Goal: Task Accomplishment & Management: Use online tool/utility

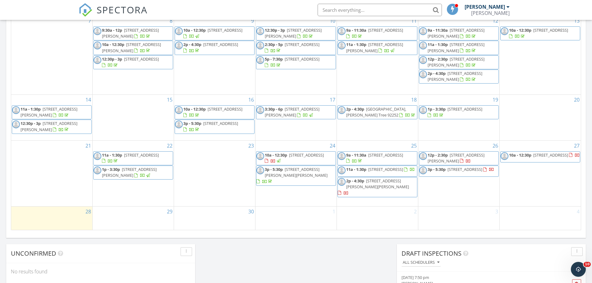
scroll to position [342, 0]
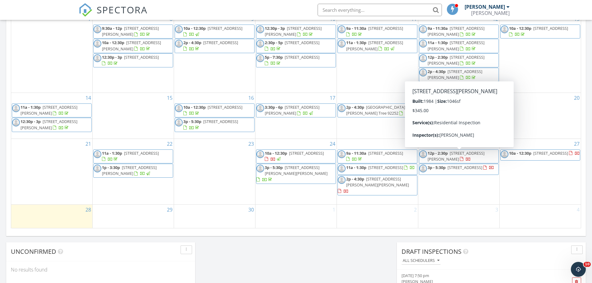
drag, startPoint x: 502, startPoint y: 159, endPoint x: 491, endPoint y: 159, distance: 11.5
click at [491, 159] on span "12p - 2:30p 60459 Granada Dr, Joshua Tree 92252" at bounding box center [458, 156] width 79 height 12
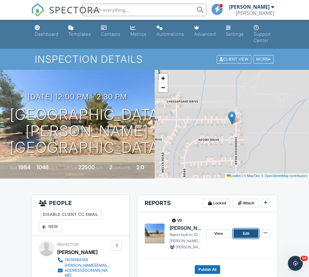
click at [254, 236] on link "Edit" at bounding box center [246, 233] width 25 height 9
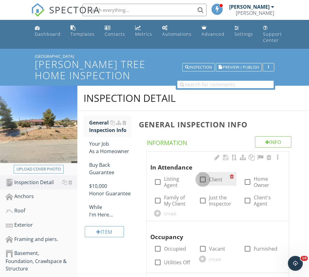
click at [201, 177] on div at bounding box center [203, 179] width 11 height 11
checkbox input "true"
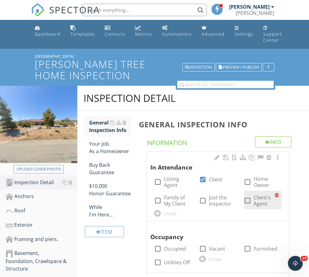
click at [246, 203] on div at bounding box center [247, 200] width 11 height 11
checkbox input "true"
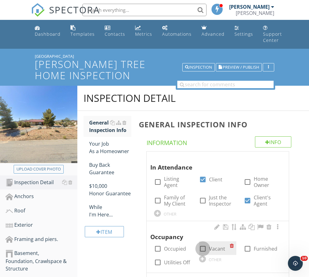
click at [202, 253] on div at bounding box center [203, 249] width 11 height 11
checkbox input "true"
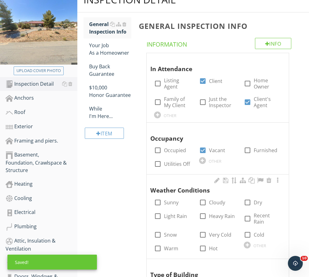
scroll to position [124, 0]
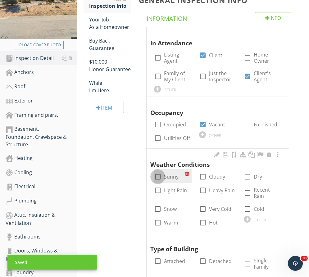
click at [161, 178] on div at bounding box center [158, 176] width 11 height 11
checkbox input "true"
click at [162, 219] on div at bounding box center [158, 222] width 11 height 11
checkbox input "true"
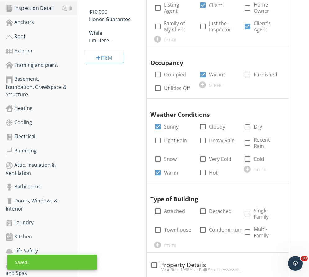
scroll to position [186, 0]
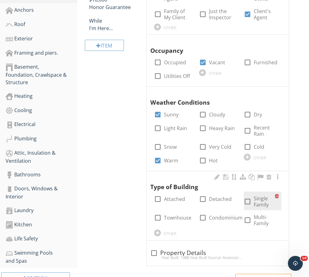
click at [257, 197] on label "Single Family" at bounding box center [264, 201] width 21 height 12
checkbox input "true"
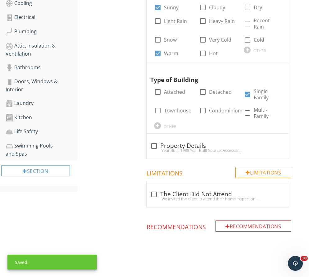
scroll to position [107, 0]
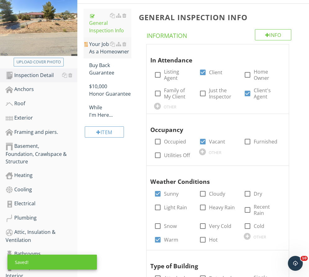
click at [101, 39] on link "Your Job As a Homeowner" at bounding box center [110, 47] width 43 height 21
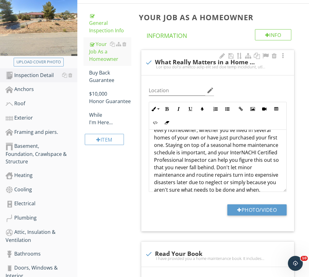
scroll to position [155, 0]
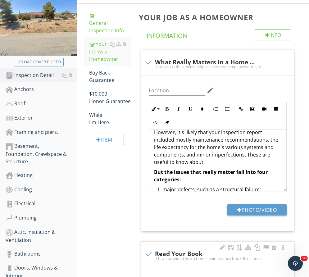
drag, startPoint x: 149, startPoint y: 257, endPoint x: 148, endPoint y: 244, distance: 13.1
click at [149, 256] on div "I have provided you a home maintenance book. It includes information on how you…" at bounding box center [217, 258] width 145 height 5
checkbox input "true"
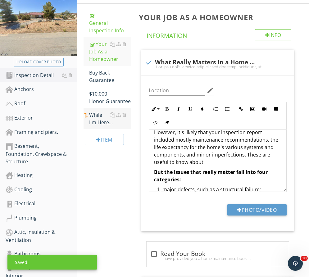
click at [96, 112] on div "While I'm Here..." at bounding box center [110, 118] width 43 height 15
type textarea "<p>Now that you've bought your home and had your inspection, you may still have…"
type textarea "<p><img src="https://cdn.spectora.com/editor_assets/images/000/014/172/original…"
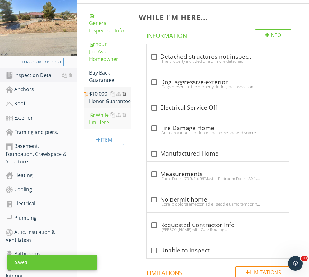
click at [126, 92] on div at bounding box center [124, 93] width 4 height 5
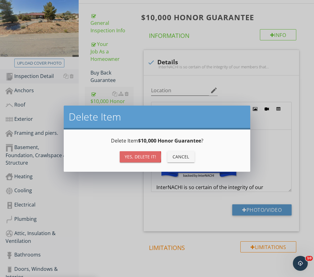
drag, startPoint x: 142, startPoint y: 155, endPoint x: 114, endPoint y: 57, distance: 101.6
click at [141, 155] on div "Yes, Delete it!" at bounding box center [140, 156] width 31 height 7
type textarea "<p><a fr-original-style="" href="http://www.nachi.org/honor" rel="noopener nore…"
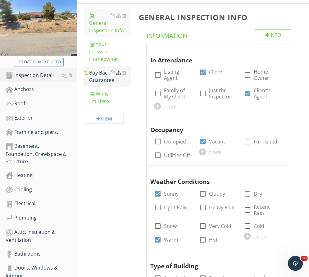
click at [121, 71] on div at bounding box center [118, 72] width 5 height 5
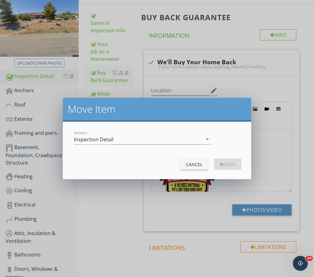
click at [193, 167] on div "Cancel" at bounding box center [193, 164] width 17 height 7
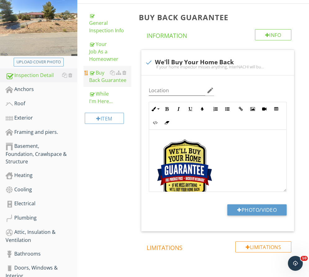
click at [122, 75] on div at bounding box center [118, 72] width 16 height 7
click at [125, 72] on div at bounding box center [124, 72] width 4 height 5
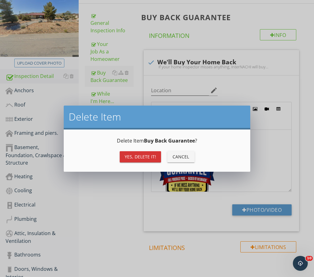
click at [145, 158] on div "Yes, Delete it!" at bounding box center [140, 156] width 31 height 7
type textarea "<p><a fr-original-style="" href="http://www.nachi.org/buy" rel="noopener norefe…"
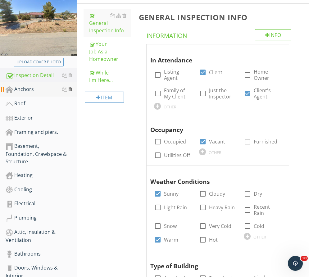
click at [72, 89] on div at bounding box center [70, 89] width 4 height 5
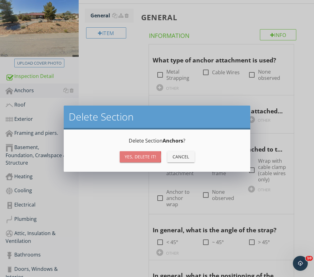
drag, startPoint x: 133, startPoint y: 161, endPoint x: 98, endPoint y: 146, distance: 38.3
click at [132, 160] on button "Yes, Delete it!" at bounding box center [140, 156] width 41 height 11
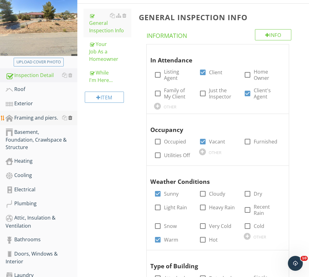
click at [71, 118] on div at bounding box center [70, 117] width 4 height 5
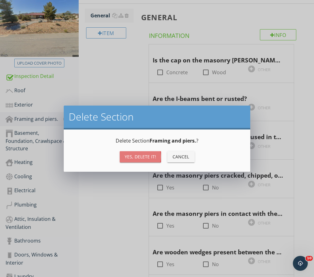
drag, startPoint x: 134, startPoint y: 159, endPoint x: 98, endPoint y: 151, distance: 37.0
click at [134, 159] on div "Yes, Delete it!" at bounding box center [140, 156] width 31 height 7
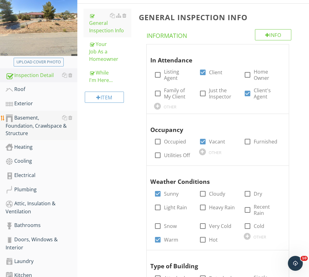
drag, startPoint x: 41, startPoint y: 123, endPoint x: 127, endPoint y: 66, distance: 103.4
click at [41, 123] on div "Basement, Foundation, Crawlspace & Structure" at bounding box center [42, 125] width 72 height 23
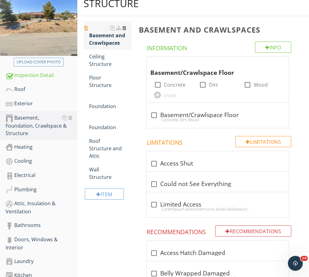
click at [124, 29] on div at bounding box center [124, 27] width 4 height 5
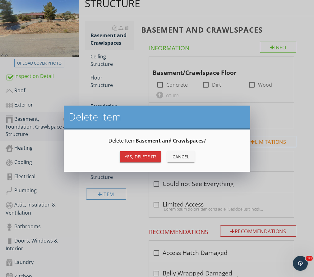
click at [152, 165] on div "Delete Item Basement and Crawlspaces ? Yes, Delete it! Cancel" at bounding box center [157, 151] width 186 height 42
drag, startPoint x: 150, startPoint y: 157, endPoint x: 102, endPoint y: 59, distance: 109.3
click at [146, 154] on div "Yes, Delete it!" at bounding box center [140, 156] width 31 height 7
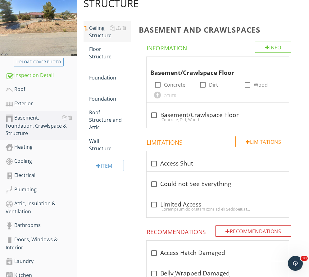
click at [98, 33] on div "Ceiling Structure" at bounding box center [110, 31] width 43 height 15
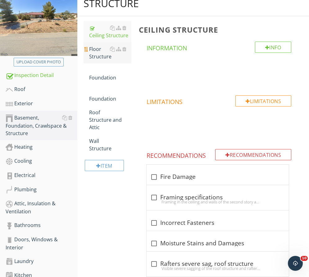
click at [107, 50] on div "Floor Structure" at bounding box center [110, 52] width 43 height 15
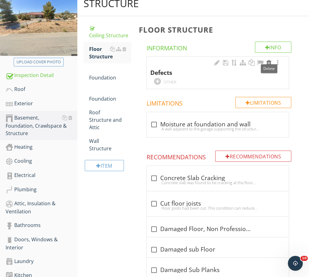
click at [269, 61] on div at bounding box center [268, 63] width 7 height 6
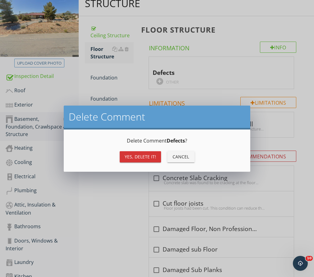
click at [124, 158] on button "Yes, Delete it!" at bounding box center [140, 156] width 41 height 11
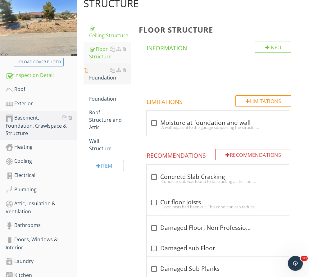
click at [102, 74] on div "Foundation" at bounding box center [110, 73] width 43 height 15
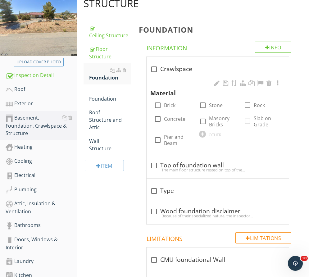
drag, startPoint x: 249, startPoint y: 124, endPoint x: 188, endPoint y: 125, distance: 60.9
click at [247, 123] on div at bounding box center [247, 121] width 11 height 11
checkbox input "true"
click at [169, 124] on div "check_box_outline_blank Concrete" at bounding box center [173, 119] width 38 height 14
click at [158, 120] on div at bounding box center [158, 119] width 11 height 11
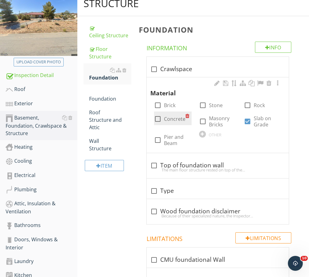
checkbox input "true"
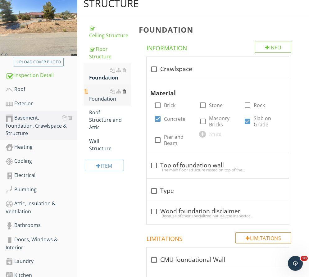
click at [125, 90] on div at bounding box center [124, 91] width 4 height 5
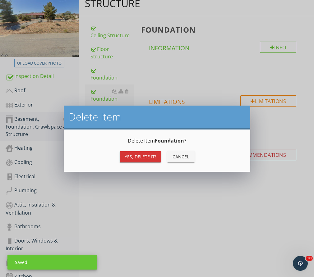
click at [131, 157] on div "Yes, Delete it!" at bounding box center [140, 156] width 31 height 7
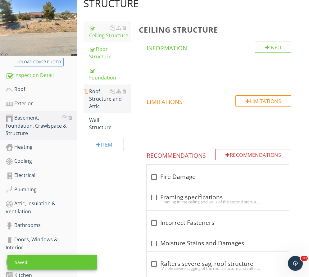
click at [92, 113] on link "Wall Structure" at bounding box center [110, 123] width 43 height 21
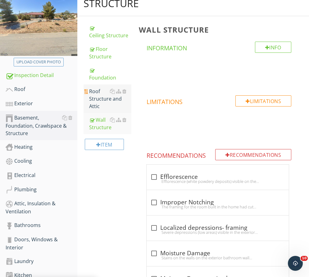
click at [94, 101] on div "Roof Structure and Attic" at bounding box center [110, 99] width 43 height 22
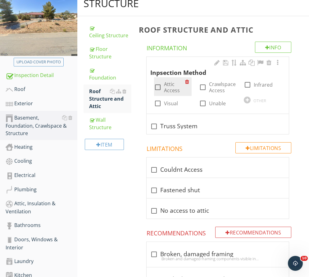
click at [166, 88] on label "Attic Access" at bounding box center [174, 87] width 21 height 12
checkbox input "true"
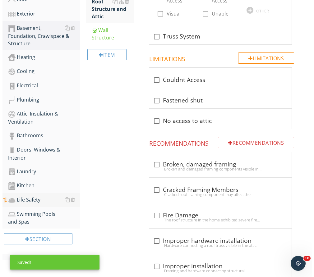
scroll to position [200, 0]
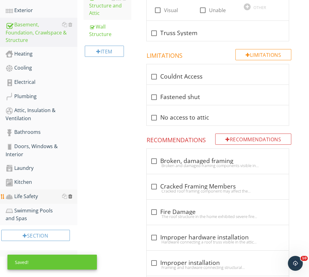
click at [72, 198] on div at bounding box center [70, 196] width 4 height 5
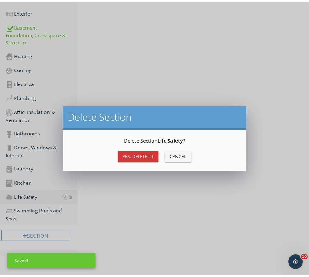
scroll to position [185, 0]
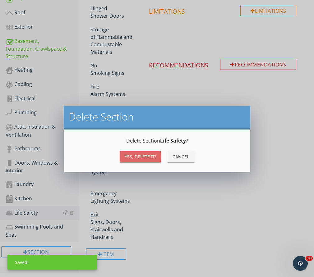
click at [136, 153] on button "Yes, Delete it!" at bounding box center [140, 156] width 41 height 11
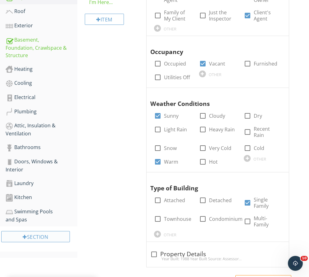
click at [43, 239] on div "Section" at bounding box center [35, 236] width 69 height 11
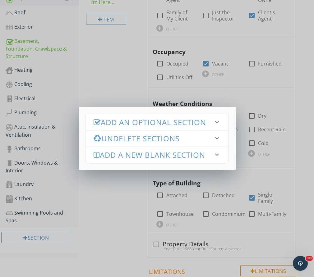
click at [124, 123] on h3 "Add an Optional Section" at bounding box center [154, 122] width 120 height 8
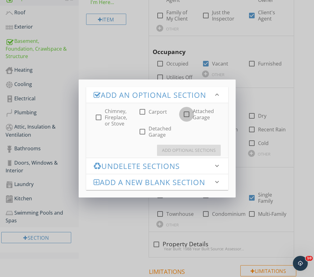
drag, startPoint x: 187, startPoint y: 114, endPoint x: 169, endPoint y: 152, distance: 41.8
click at [185, 117] on div at bounding box center [186, 114] width 11 height 11
checkbox input "true"
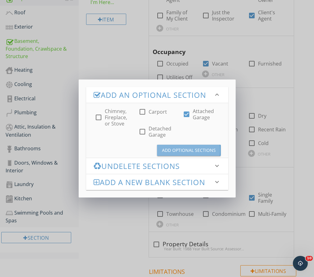
click at [169, 154] on button "Add Optional Sections" at bounding box center [189, 150] width 64 height 11
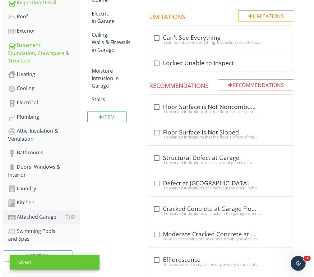
scroll to position [185, 0]
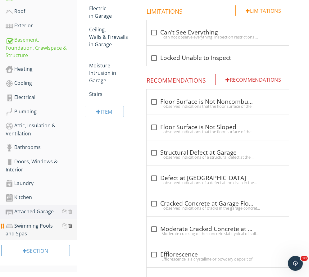
click at [70, 225] on div at bounding box center [70, 225] width 4 height 5
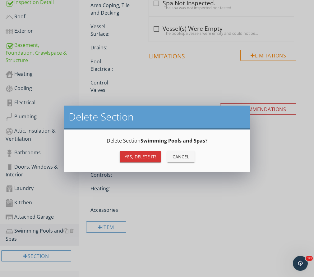
click at [154, 159] on div "Yes, Delete it!" at bounding box center [140, 156] width 31 height 7
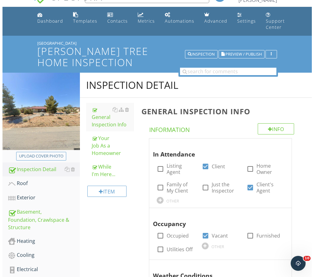
scroll to position [6, 0]
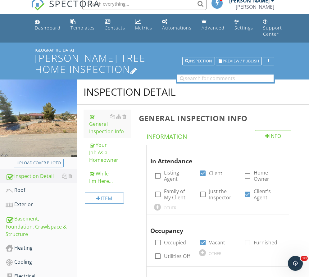
click at [89, 63] on h1 "[PERSON_NAME] Tree Home Inspection" at bounding box center [154, 64] width 239 height 22
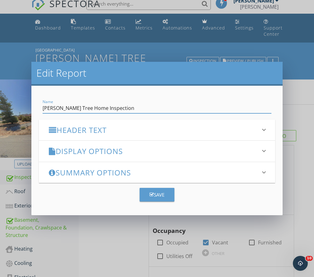
click at [90, 124] on div "Header Text keyboard_arrow_down" at bounding box center [157, 130] width 236 height 21
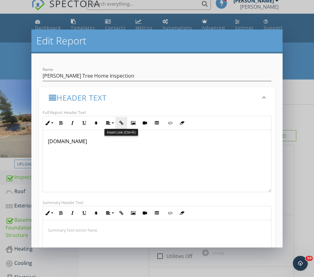
click at [119, 122] on icon "button" at bounding box center [121, 123] width 4 height 4
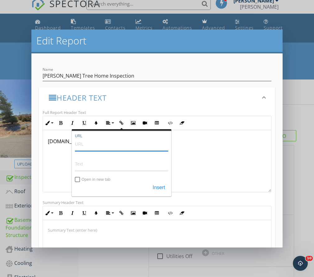
click at [126, 150] on input "URL" at bounding box center [121, 143] width 93 height 15
paste input "https://joshuatreehomeinspection.squarespace.com/"
type input "https://joshuatreehomeinspection.squarespace.com/"
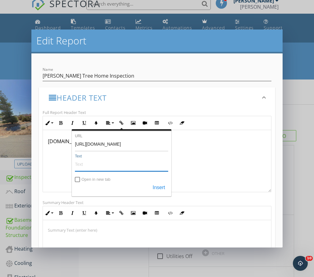
click at [119, 165] on input "Text" at bounding box center [121, 164] width 93 height 15
paste input "https://joshuatreehomeinspection.squarespace.com/"
type input "https://joshuatreehomeinspection.squarespace.com/"
click at [153, 187] on button "Insert" at bounding box center [158, 187] width 19 height 11
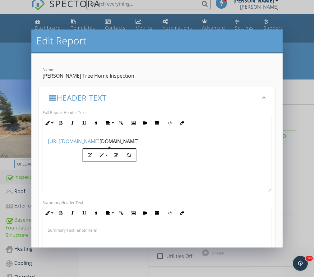
scroll to position [0, 0]
drag, startPoint x: 243, startPoint y: 138, endPoint x: 175, endPoint y: 139, distance: 67.7
click at [175, 139] on p "​ https://joshuatreehomeinspection.squarespace.com/ ​​​www.BigBenInspections.com" at bounding box center [157, 141] width 218 height 7
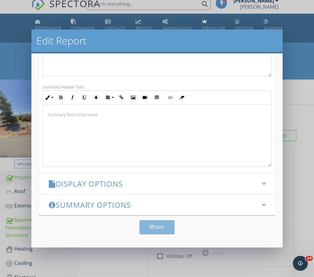
click at [148, 220] on button "Save" at bounding box center [156, 227] width 35 height 14
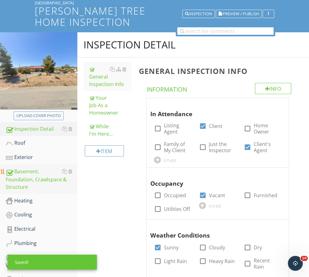
scroll to position [68, 0]
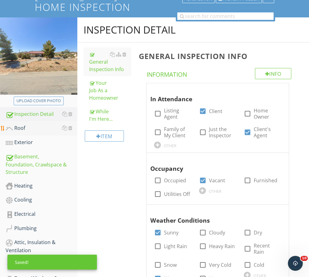
click at [13, 129] on div at bounding box center [9, 128] width 7 height 7
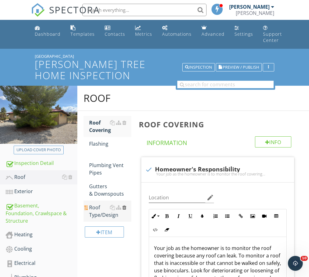
click at [123, 208] on div at bounding box center [124, 207] width 4 height 5
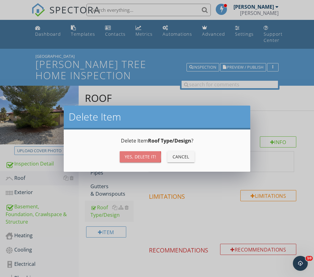
click at [139, 148] on div "Delete Item Roof Type/Design ? Yes, Delete it! Cancel" at bounding box center [156, 150] width 171 height 27
click at [151, 157] on div "Yes, Delete it!" at bounding box center [140, 156] width 31 height 7
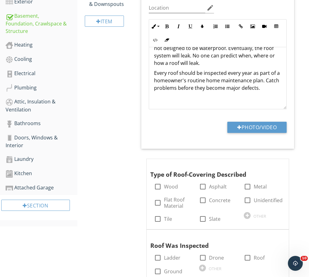
scroll to position [249, 0]
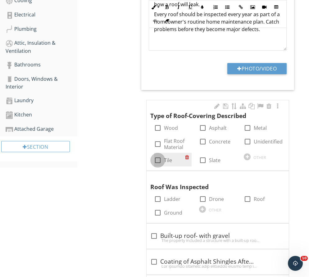
click at [162, 160] on div at bounding box center [158, 160] width 11 height 11
checkbox input "true"
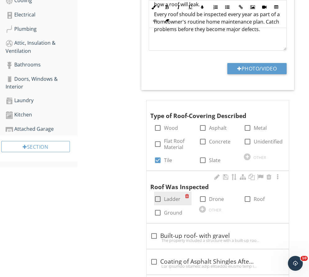
click at [165, 200] on label "Ladder" at bounding box center [172, 199] width 16 height 6
checkbox input "true"
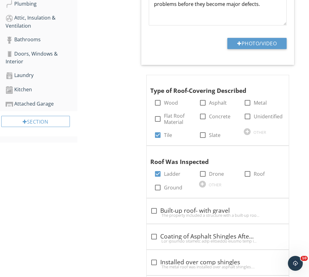
scroll to position [280, 0]
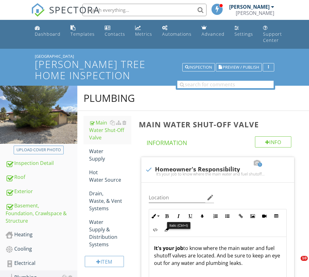
scroll to position [186, 0]
